Goal: Check status: Check status

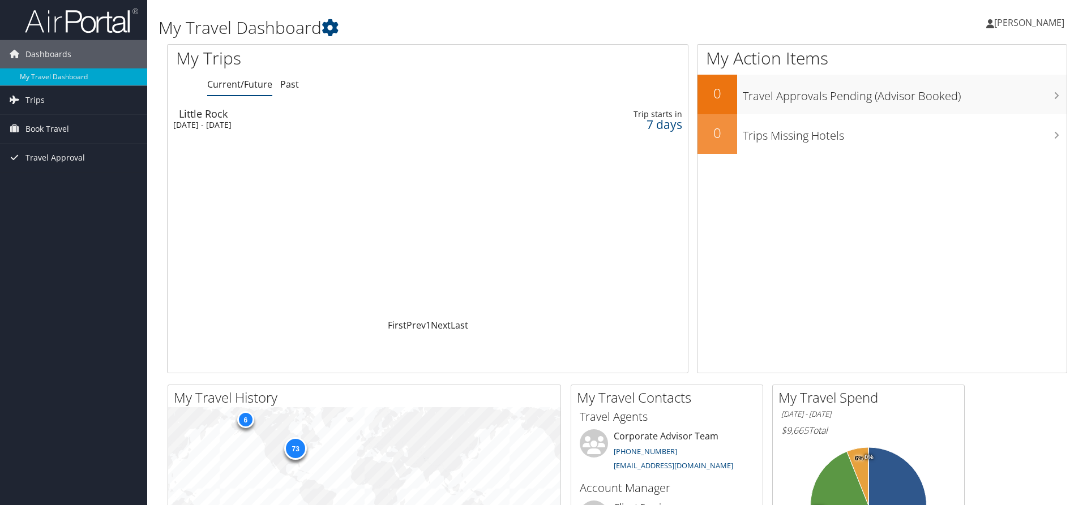
click at [186, 118] on div "Little Rock" at bounding box center [337, 114] width 317 height 10
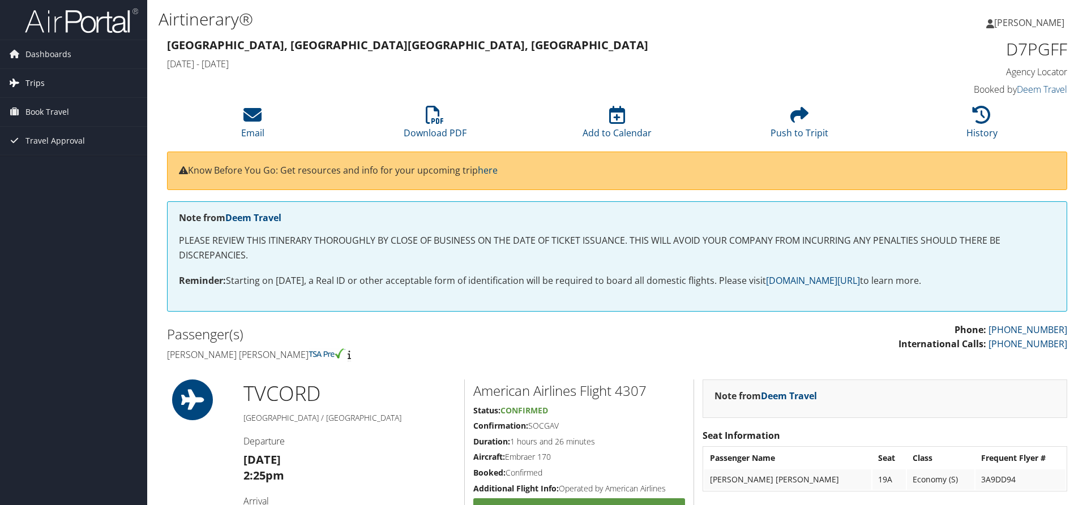
click at [29, 78] on span "Trips" at bounding box center [34, 83] width 19 height 28
click at [45, 102] on link "Current/Future Trips" at bounding box center [73, 105] width 147 height 17
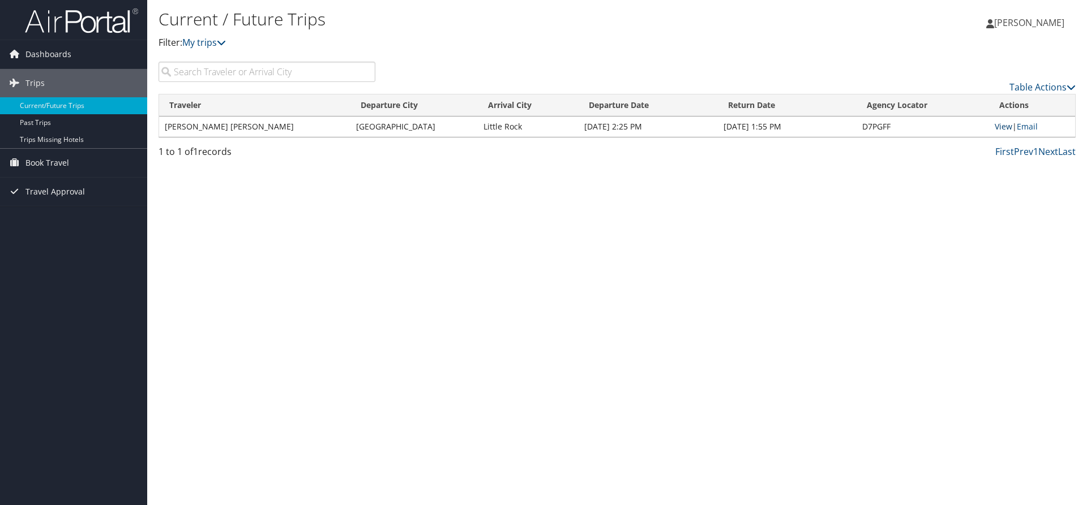
click at [1004, 128] on link "View" at bounding box center [1003, 126] width 18 height 11
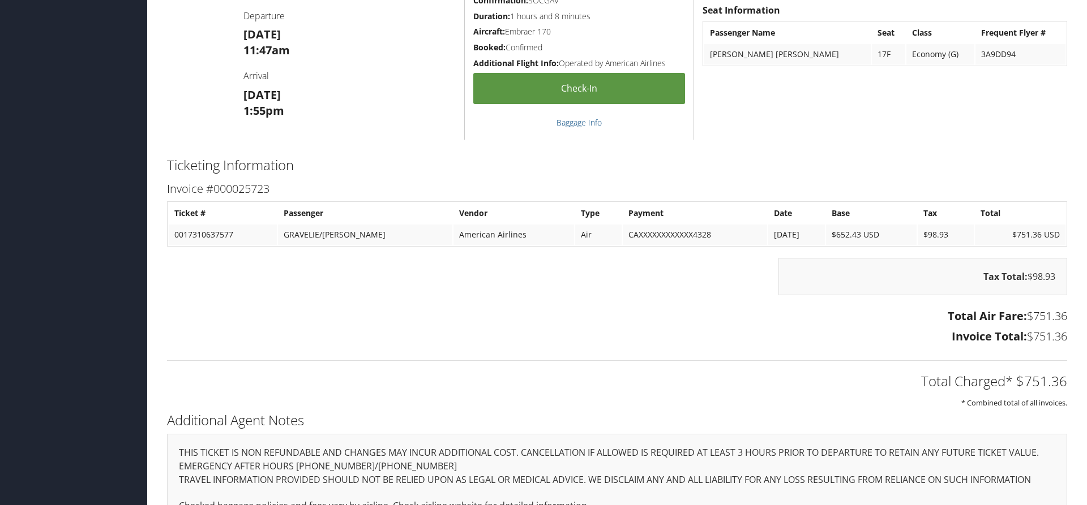
scroll to position [1479, 0]
